Goal: Check status: Check status

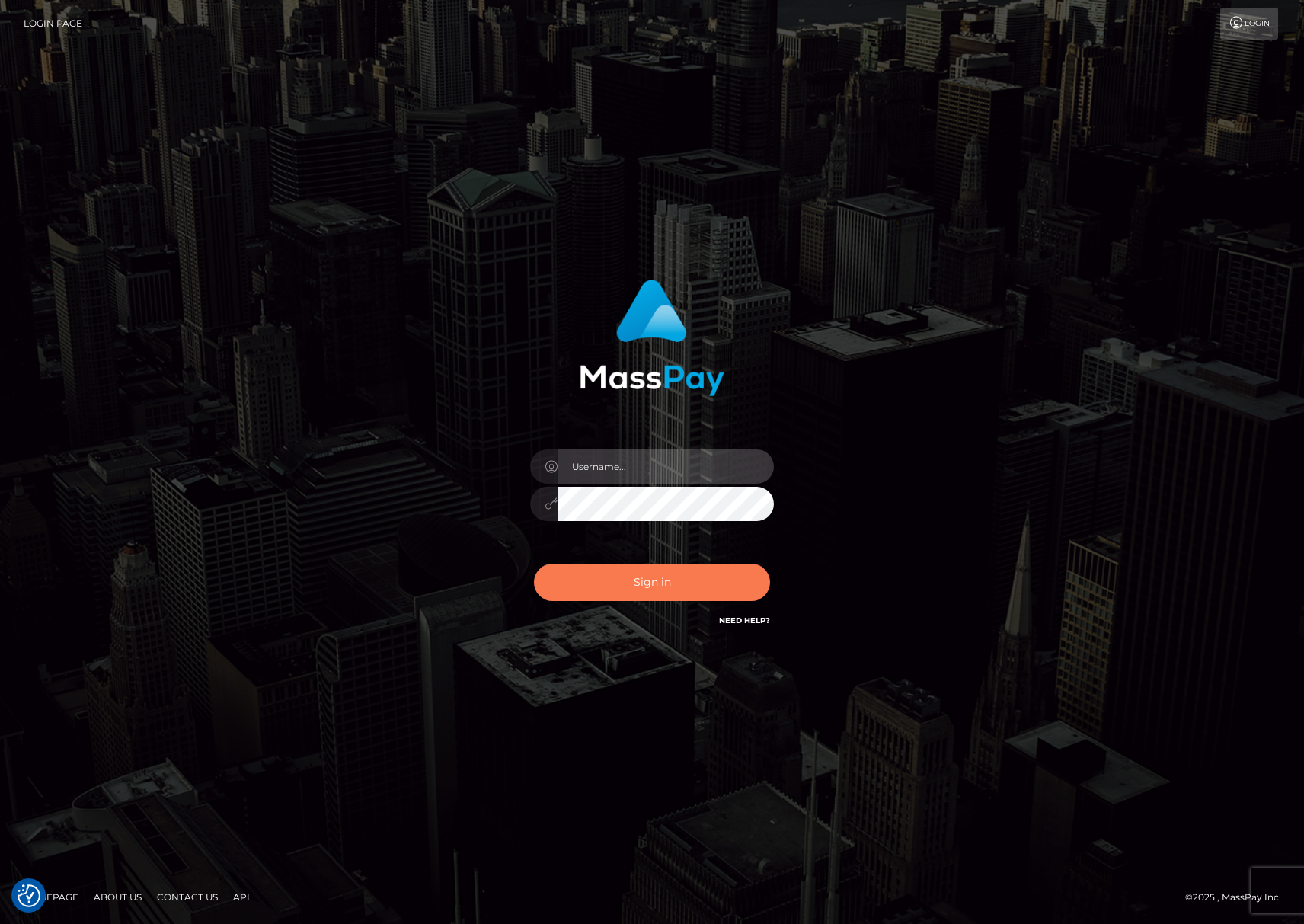
type input "[PERSON_NAME].Silversocial"
click at [652, 582] on button "Sign in" at bounding box center [652, 582] width 236 height 37
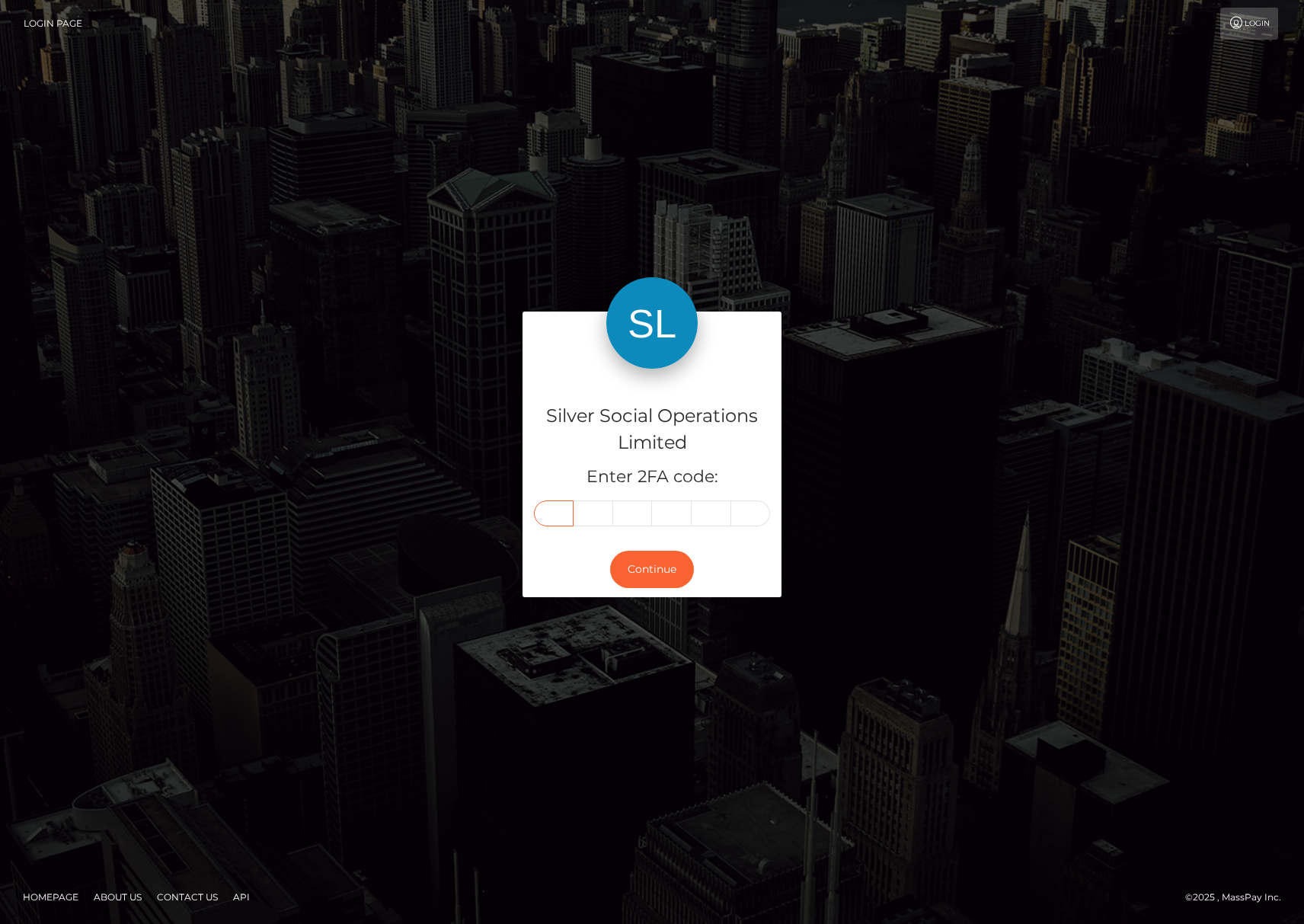
click at [555, 509] on input "text" at bounding box center [553, 513] width 40 height 26
type input "4"
type input "5"
type input "7"
type input "3"
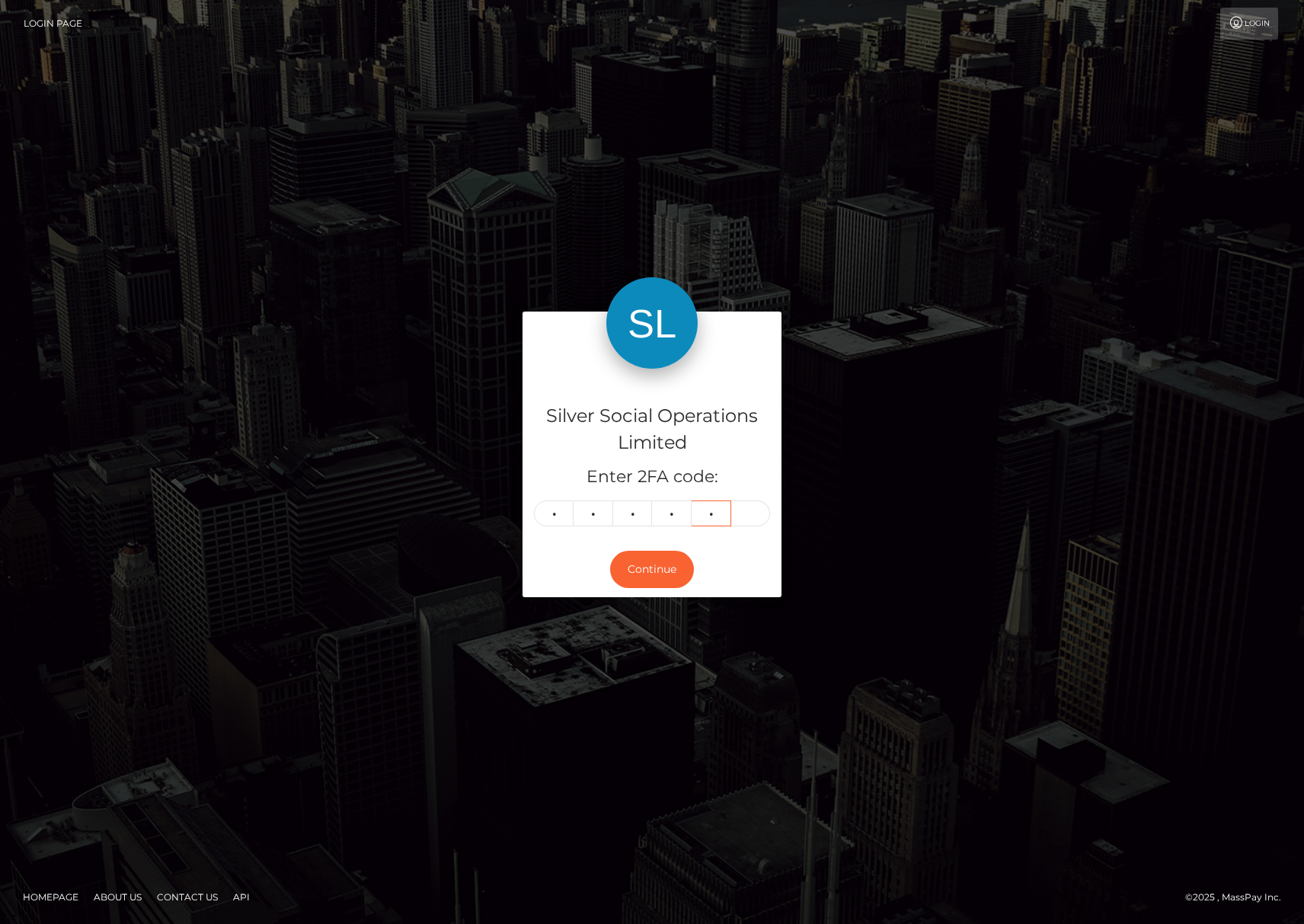
type input "9"
type input "8"
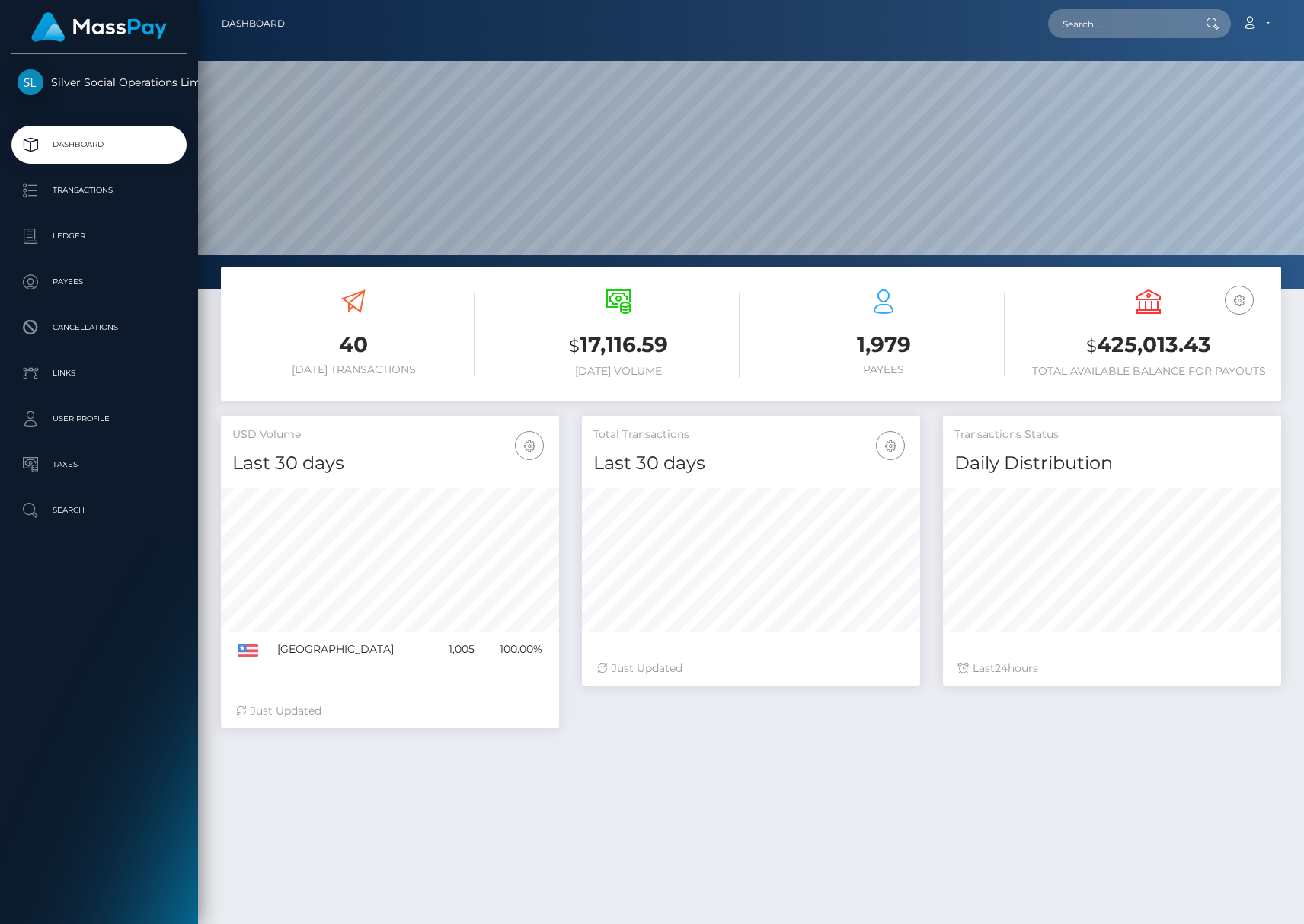
scroll to position [270, 338]
drag, startPoint x: 1065, startPoint y: 339, endPoint x: 1244, endPoint y: 347, distance: 179.2
click at [1244, 347] on h3 "$ 425,013.43" at bounding box center [1149, 345] width 242 height 31
copy h3 "$ 425,013.43"
